Goal: Transaction & Acquisition: Purchase product/service

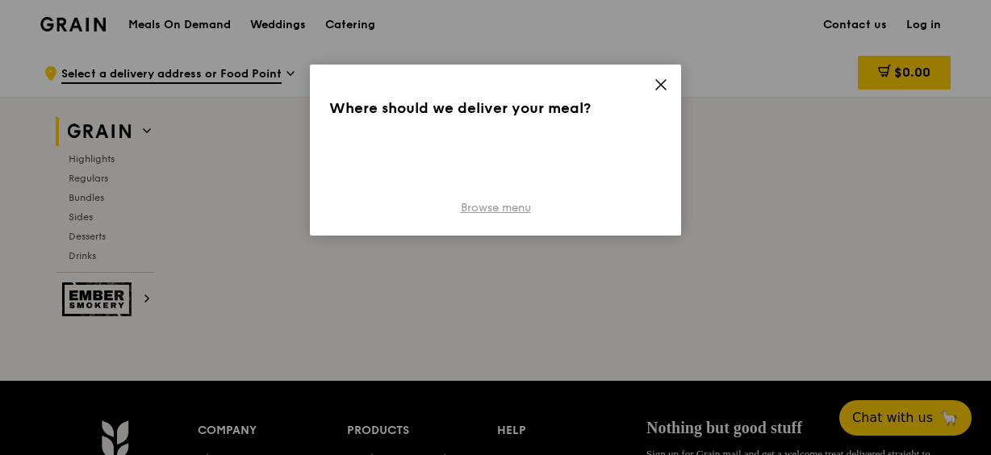
click at [483, 208] on link "Browse menu" at bounding box center [496, 208] width 70 height 16
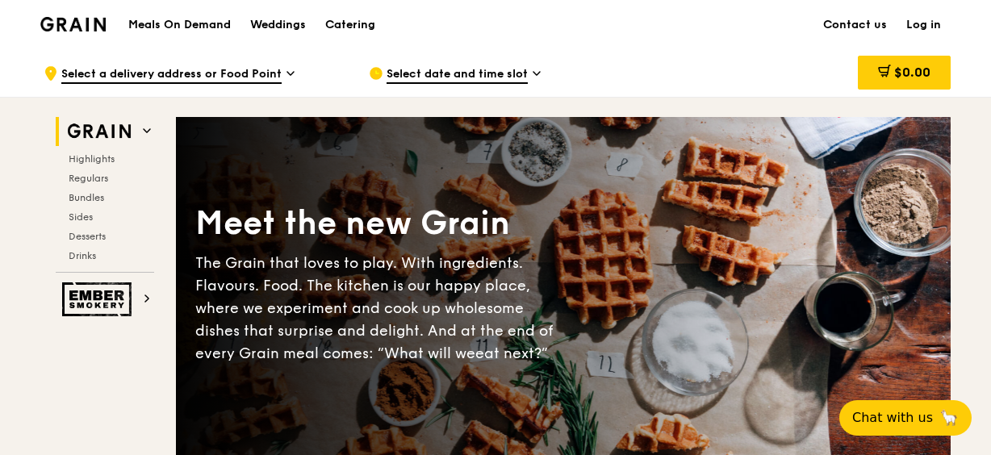
click at [177, 20] on h1 "Meals On Demand" at bounding box center [179, 25] width 102 height 16
click at [186, 75] on span "Select a delivery address or Food Point" at bounding box center [171, 75] width 220 height 18
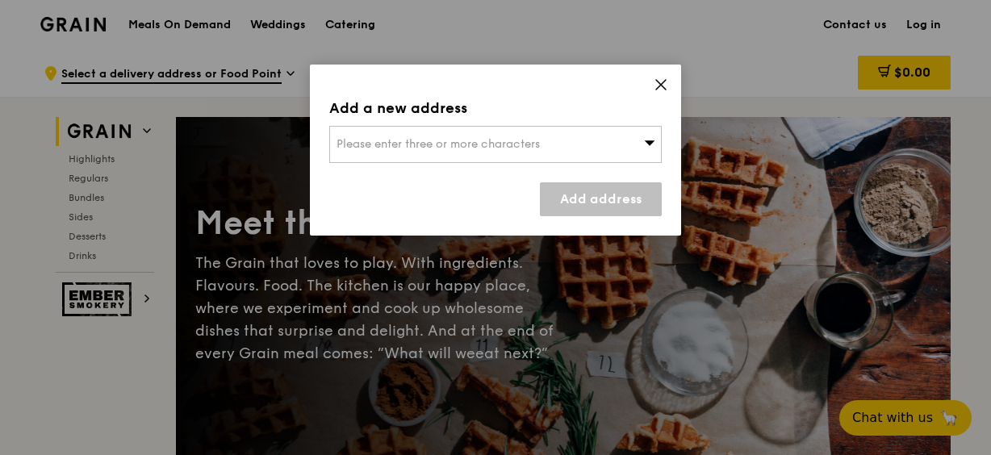
click at [479, 142] on span "Please enter three or more characters" at bounding box center [437, 144] width 203 height 14
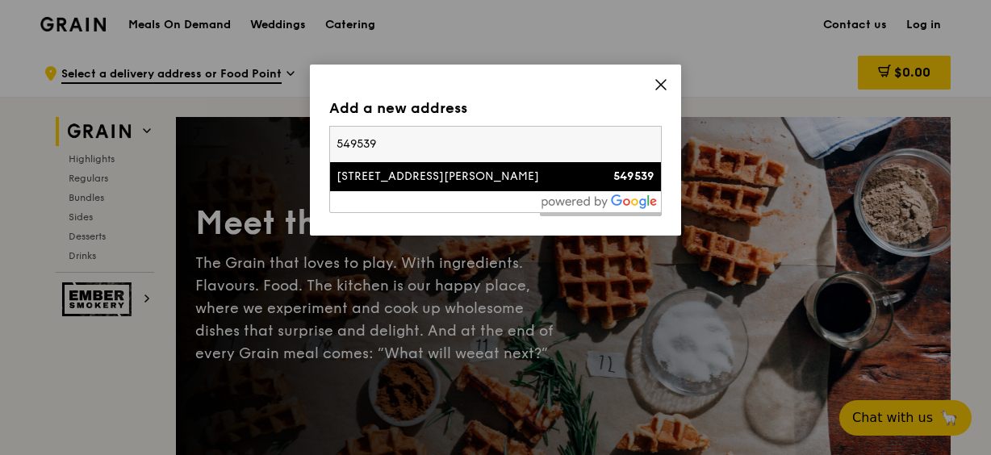
type input "549539"
click at [409, 187] on li "[STREET_ADDRESS][PERSON_NAME] 549539" at bounding box center [495, 176] width 331 height 29
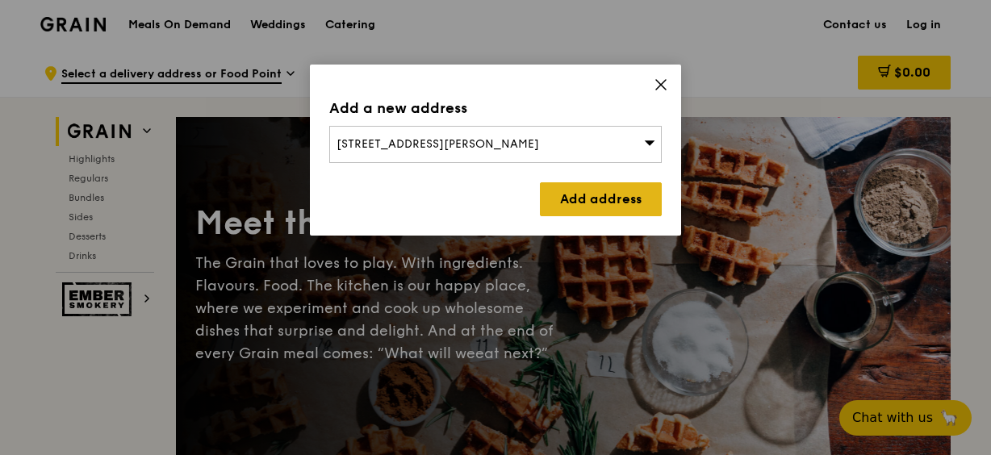
click at [591, 197] on link "Add address" at bounding box center [601, 199] width 122 height 34
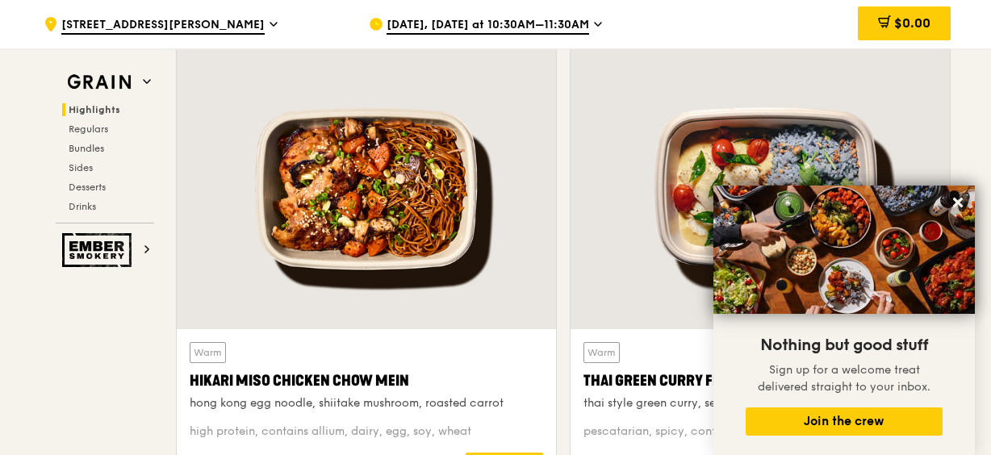
scroll to position [565, 0]
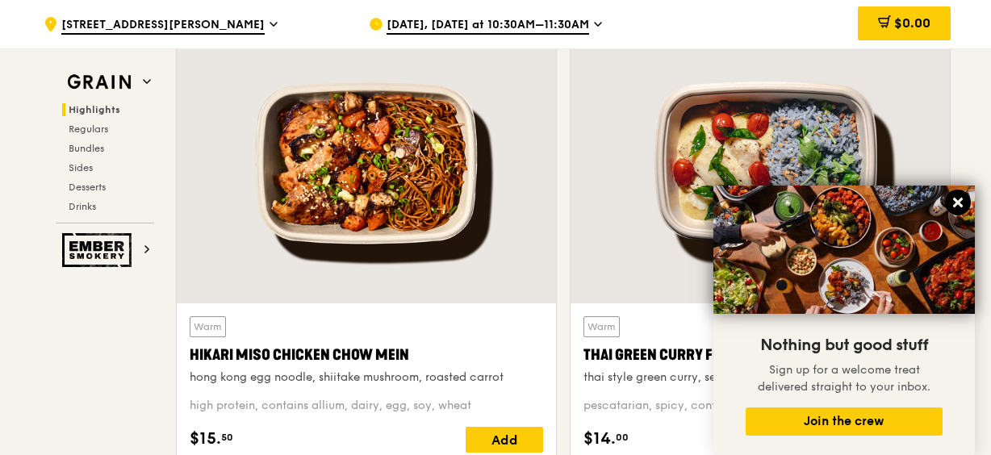
click at [955, 200] on icon at bounding box center [958, 203] width 10 height 10
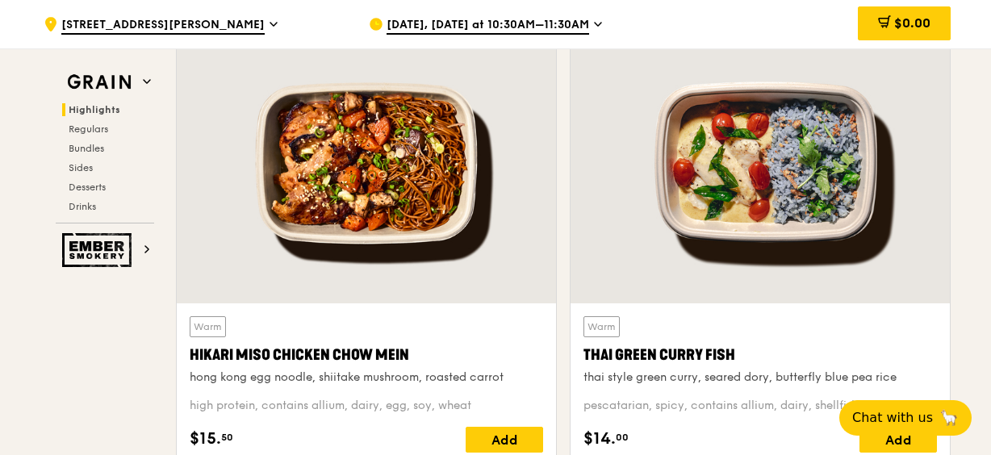
click at [401, 209] on div at bounding box center [366, 163] width 379 height 280
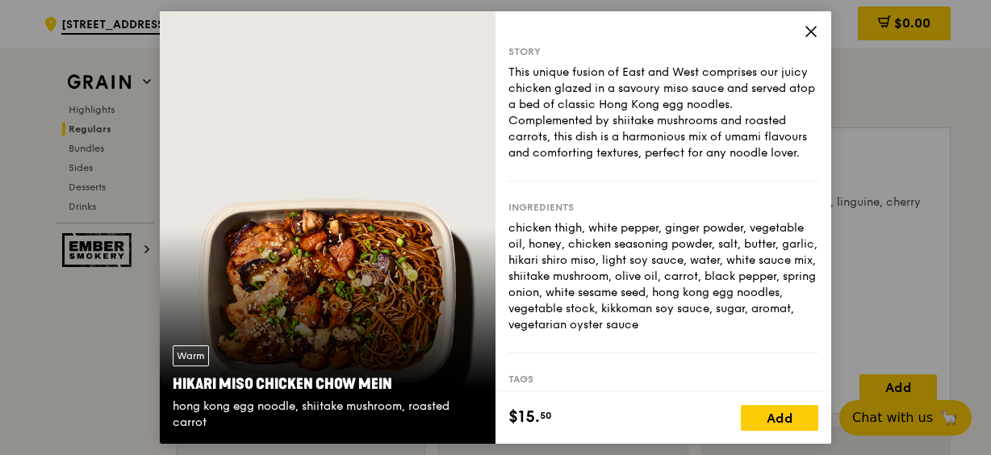
scroll to position [1049, 0]
click at [813, 31] on icon at bounding box center [811, 31] width 15 height 15
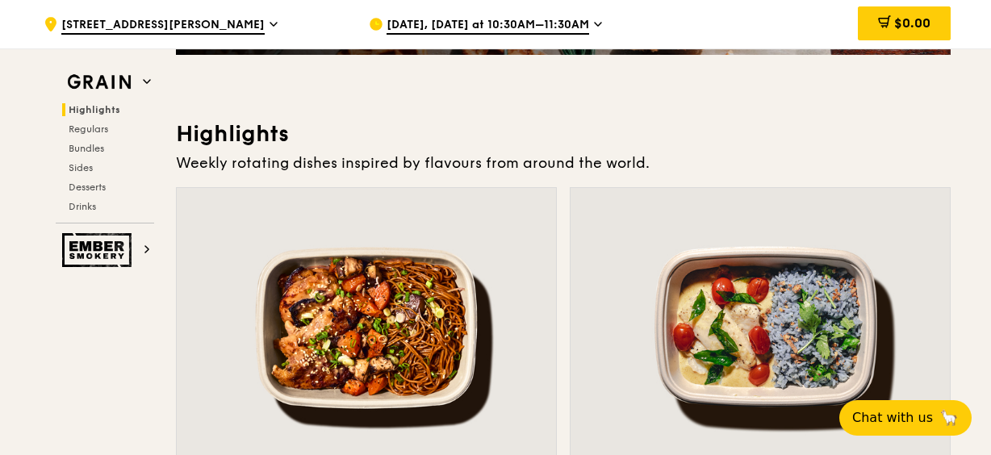
scroll to position [565, 0]
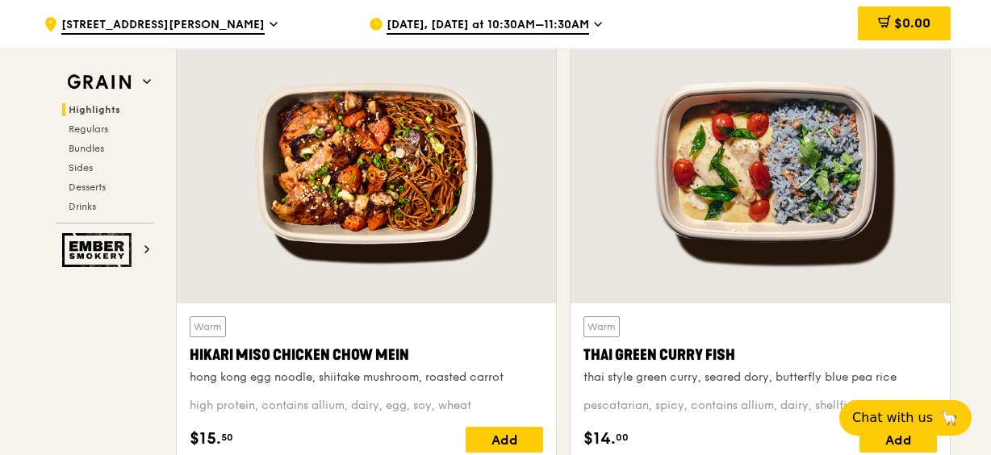
click at [796, 194] on div at bounding box center [759, 163] width 379 height 280
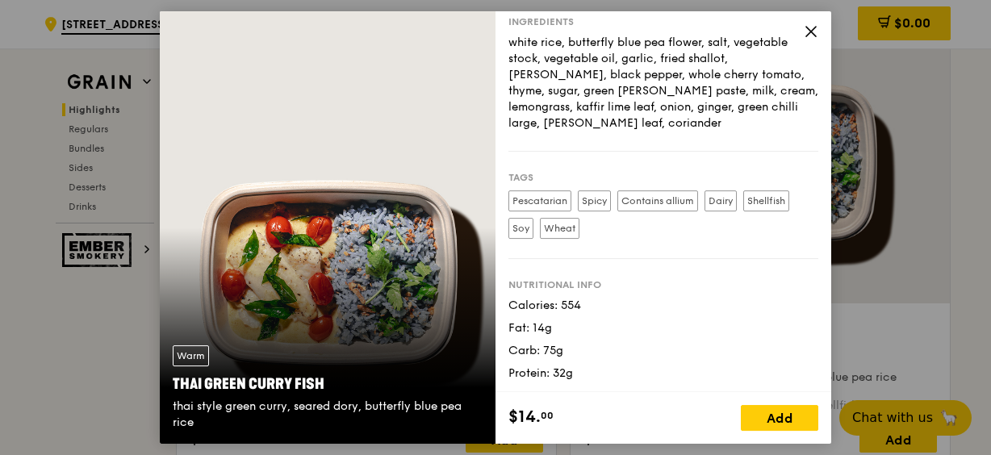
scroll to position [0, 0]
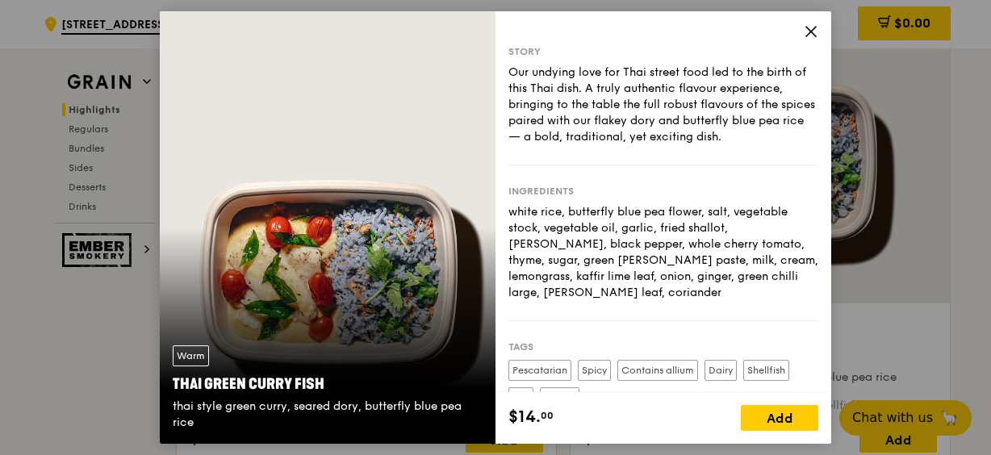
click at [803, 29] on div "Story Our undying love for Thai street food led to the birth of this Thai dish.…" at bounding box center [663, 201] width 336 height 381
click at [809, 28] on icon at bounding box center [811, 31] width 15 height 15
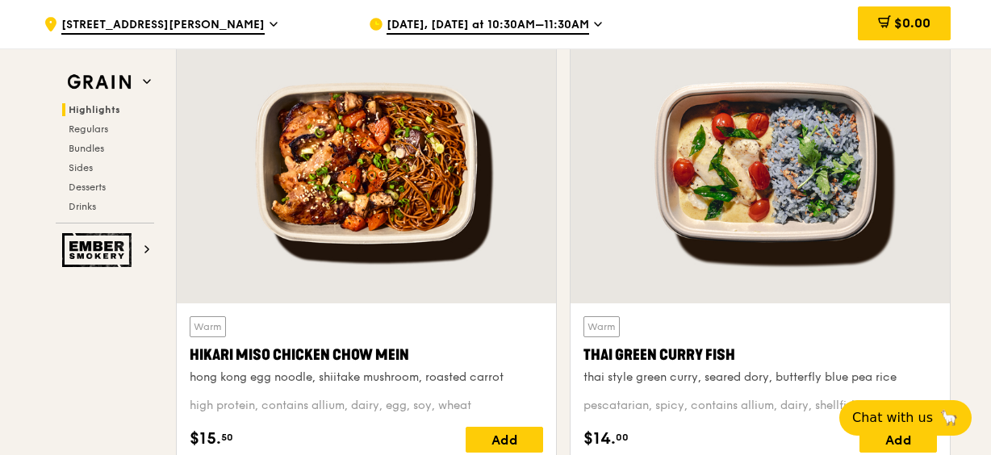
click at [784, 212] on div at bounding box center [759, 163] width 379 height 280
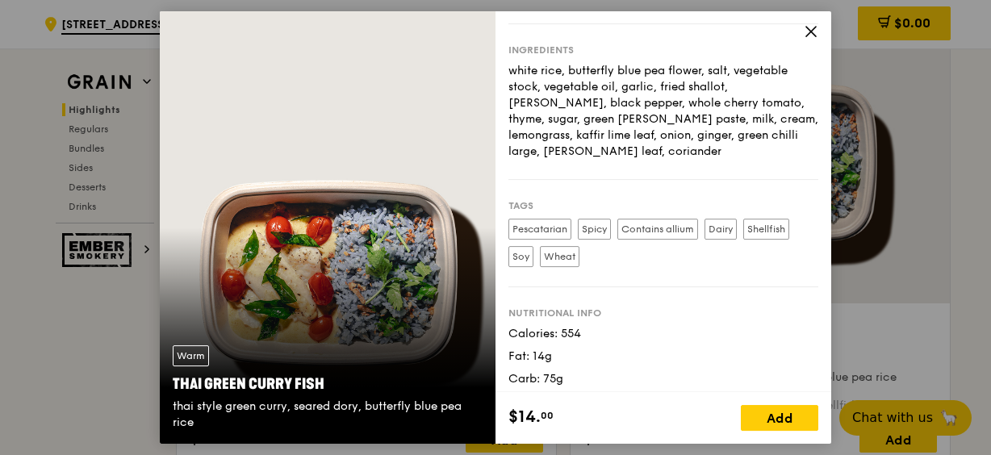
scroll to position [169, 0]
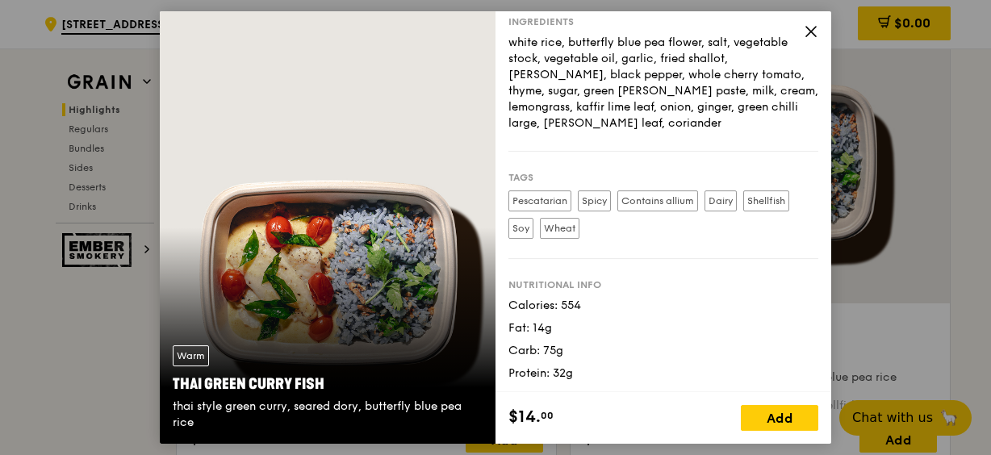
click at [813, 26] on icon at bounding box center [811, 31] width 15 height 15
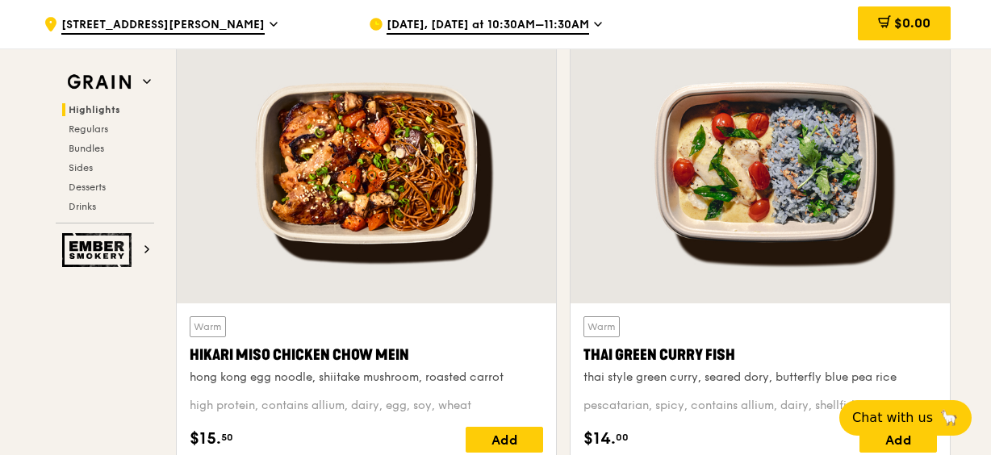
click at [430, 261] on div at bounding box center [366, 163] width 379 height 280
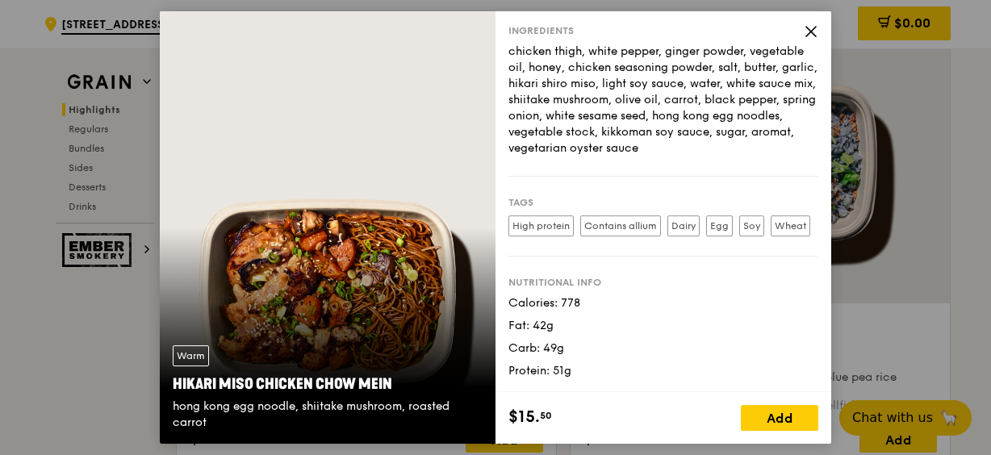
scroll to position [218, 0]
click at [810, 27] on icon at bounding box center [811, 31] width 15 height 15
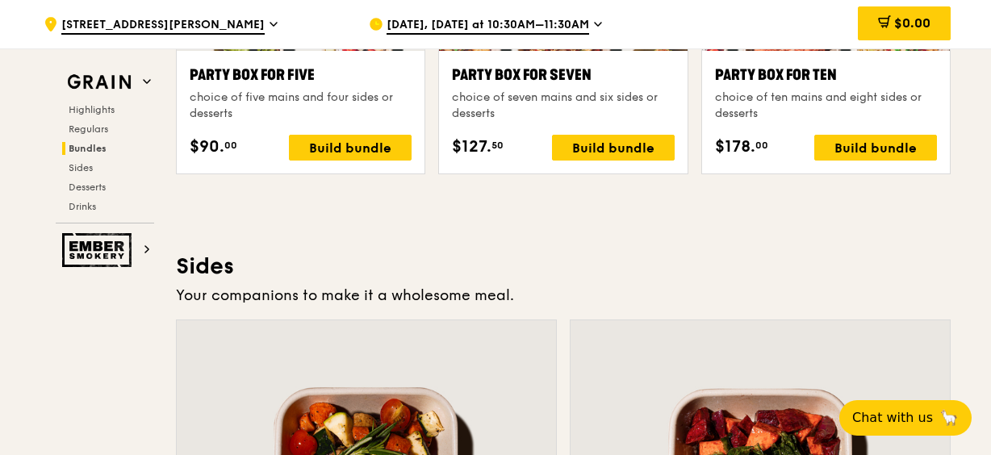
scroll to position [3711, 0]
